Goal: Transaction & Acquisition: Download file/media

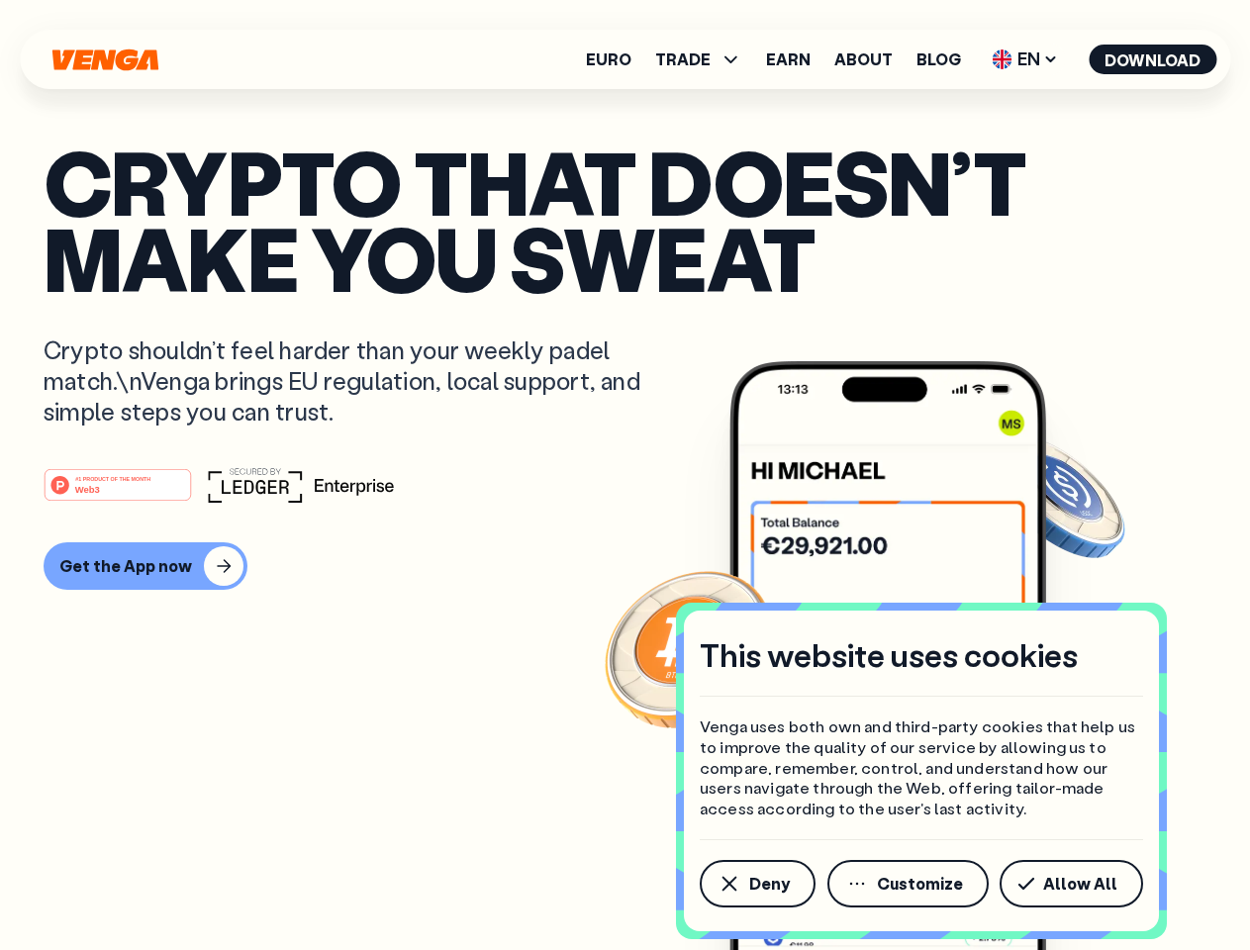
click at [625, 475] on div "#1 PRODUCT OF THE MONTH Web3" at bounding box center [625, 485] width 1163 height 36
click at [756, 884] on span "Deny" at bounding box center [769, 884] width 41 height 16
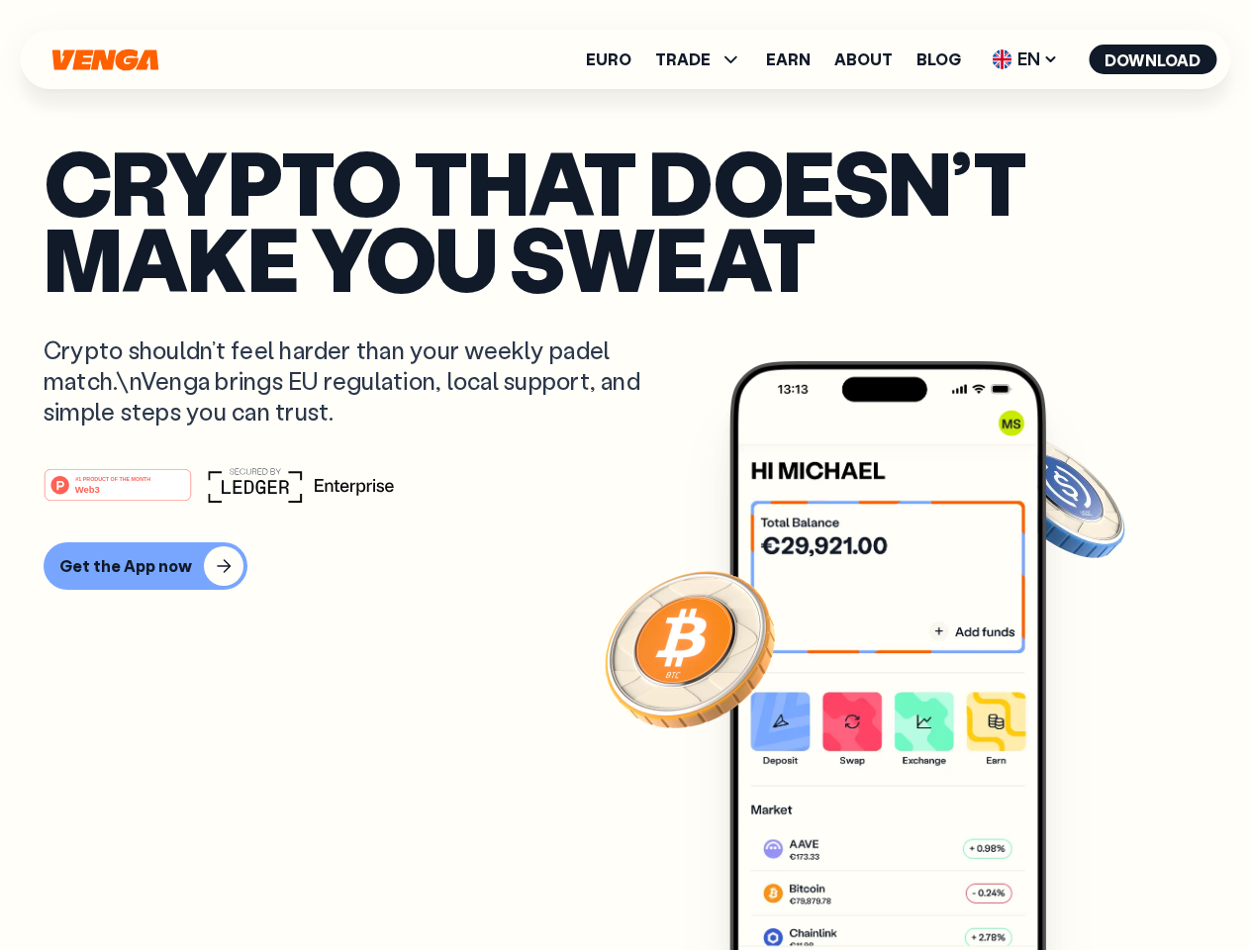
click at [910, 884] on img at bounding box center [887, 692] width 317 height 663
click at [1075, 884] on article "Crypto that doesn’t make you sweat Crypto shouldn’t feel harder than your weekl…" at bounding box center [625, 515] width 1163 height 742
click at [705, 59] on span "TRADE" at bounding box center [682, 59] width 55 height 16
click at [1025, 59] on span "EN" at bounding box center [1025, 60] width 80 height 32
click at [1153, 59] on button "Download" at bounding box center [1153, 60] width 128 height 30
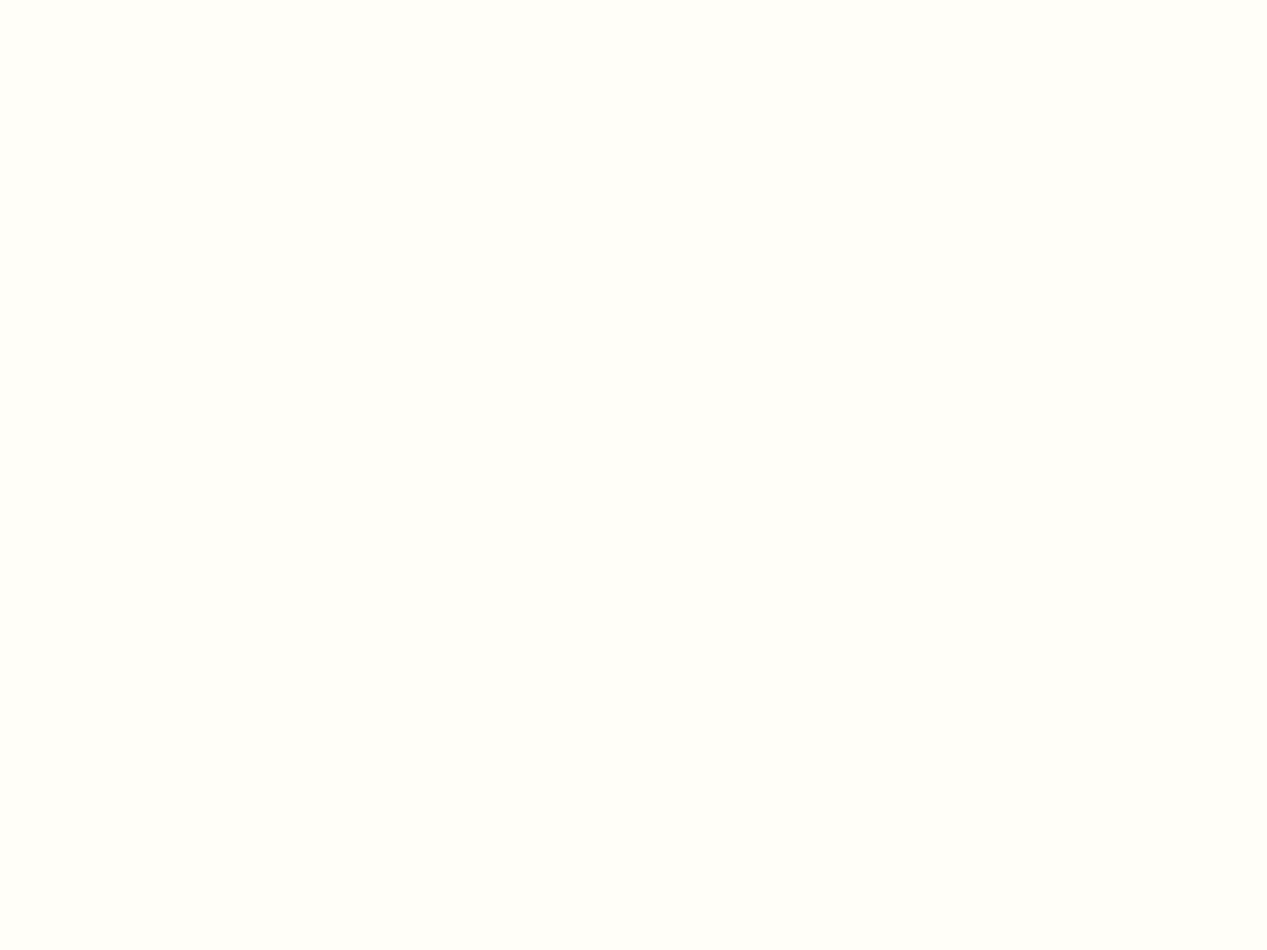
click at [143, 0] on html "This website uses cookies Venga uses both own and third-party cookies that help…" at bounding box center [633, 0] width 1267 height 0
click at [121, 0] on html "This website uses cookies Venga uses both own and third-party cookies that help…" at bounding box center [633, 0] width 1267 height 0
